Goal: Navigation & Orientation: Find specific page/section

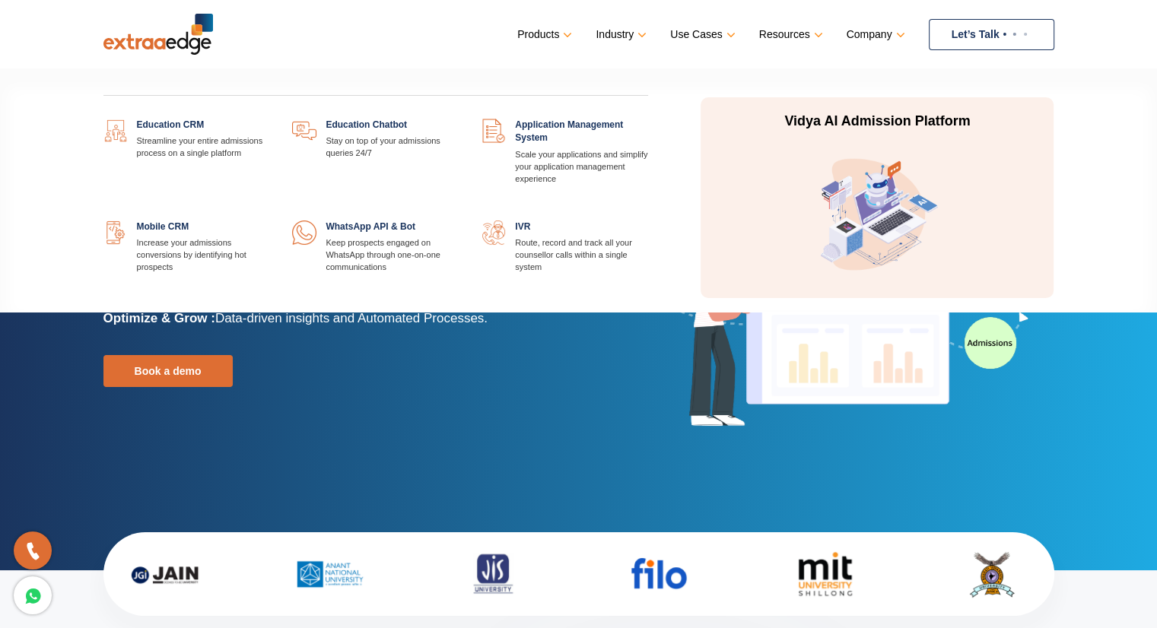
click at [269, 119] on link at bounding box center [269, 119] width 0 height 0
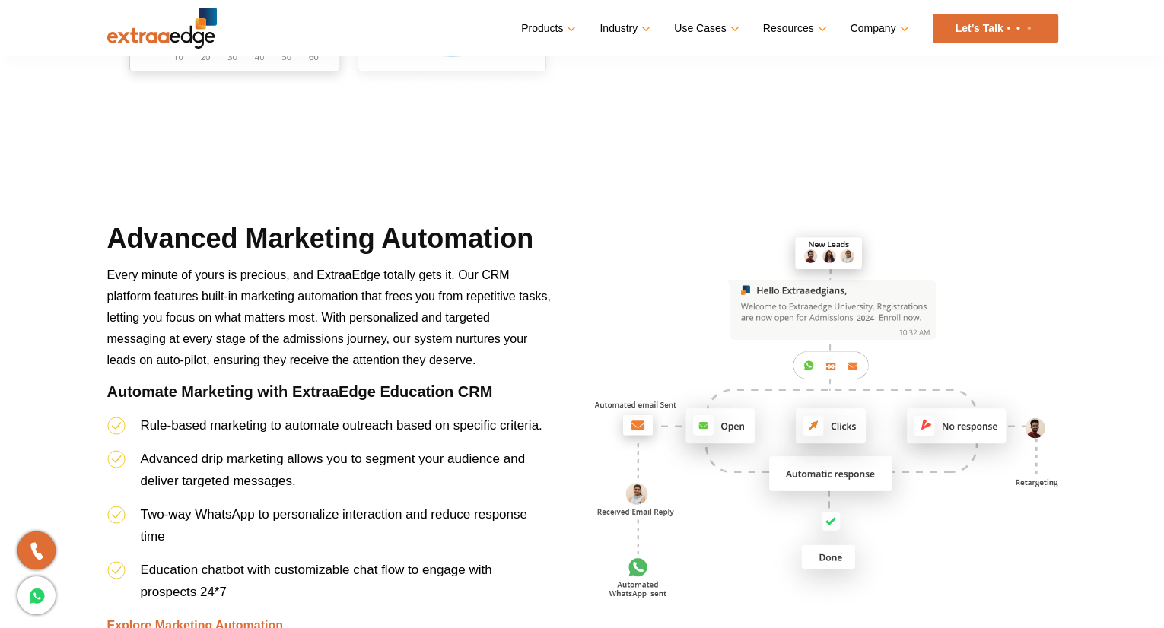
scroll to position [3671, 0]
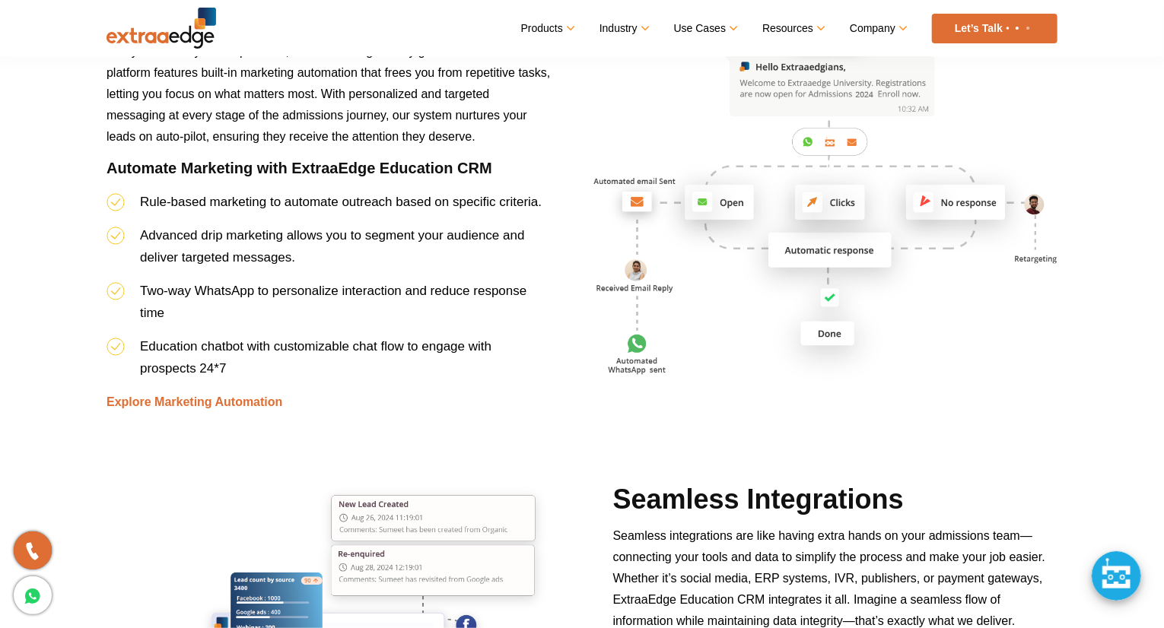
drag, startPoint x: 1166, startPoint y: 46, endPoint x: 1145, endPoint y: 454, distance: 408.2
click at [1145, 454] on html "Menu Close Products Education CRM Streamline your entire admissions process on …" at bounding box center [582, 268] width 1164 height 7878
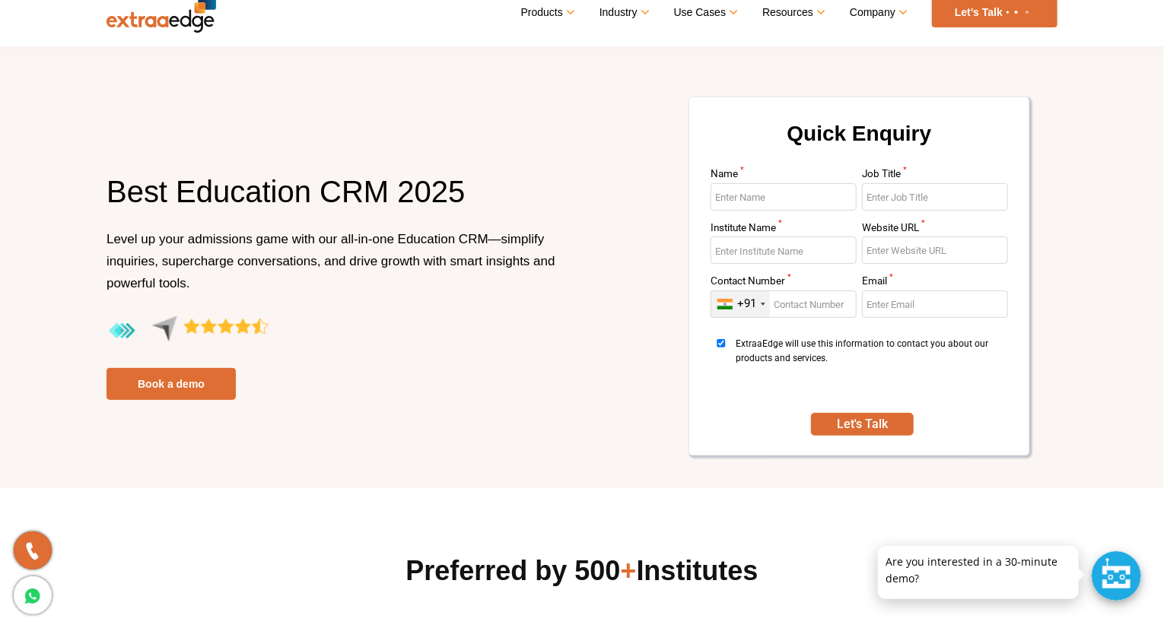
scroll to position [0, 0]
